Goal: Task Accomplishment & Management: Use online tool/utility

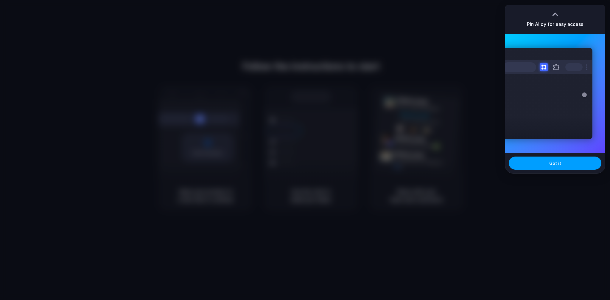
click at [558, 163] on span "Got it" at bounding box center [555, 163] width 12 height 6
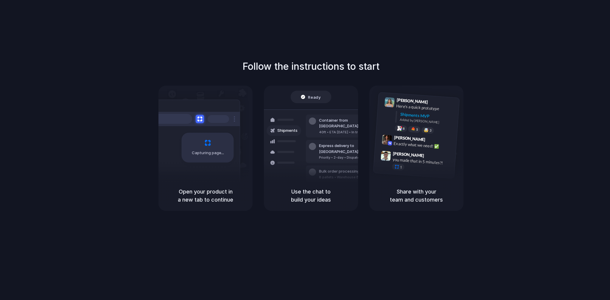
click at [575, 11] on div "Follow the instructions to start Capturing page Open your product in a new tab …" at bounding box center [311, 155] width 622 height 311
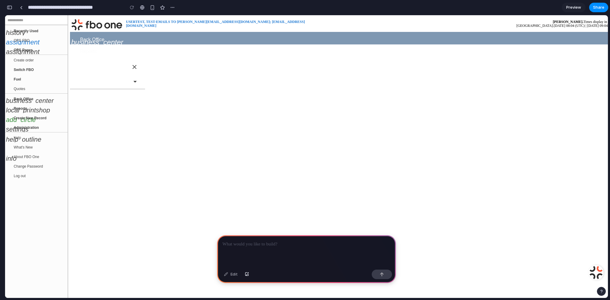
click at [11, 7] on div "button" at bounding box center [9, 7] width 5 height 4
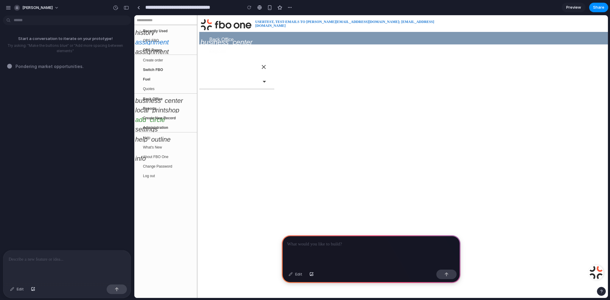
click at [328, 240] on p at bounding box center [371, 243] width 168 height 7
click at [161, 49] on li "assignment OPS Pages" at bounding box center [165, 50] width 63 height 10
click at [196, 47] on span at bounding box center [196, 47] width 0 height 0
click at [182, 71] on li "Switch FBO" at bounding box center [165, 70] width 63 height 10
